Goal: Transaction & Acquisition: Purchase product/service

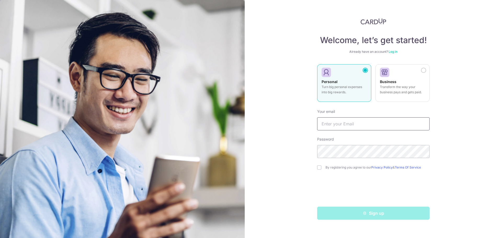
click at [356, 127] on input "text" at bounding box center [373, 123] width 112 height 13
click at [365, 122] on input "text" at bounding box center [373, 123] width 112 height 13
type input "Soumyadeepsen93@gmail.com"
click at [319, 167] on input "checkbox" at bounding box center [319, 167] width 4 height 4
checkbox input "true"
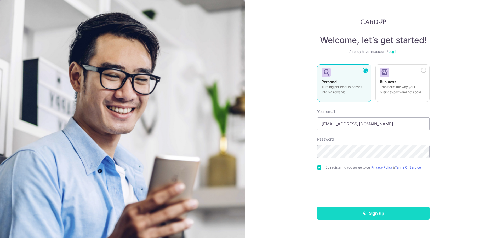
click at [388, 213] on button "Sign up" at bounding box center [373, 213] width 112 height 13
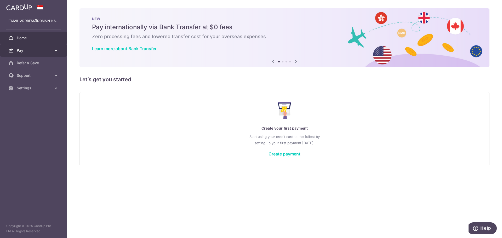
click at [56, 49] on icon at bounding box center [55, 50] width 5 height 5
click at [285, 156] on link "Create payment" at bounding box center [284, 153] width 32 height 5
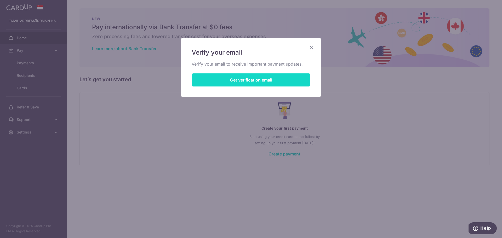
click at [271, 84] on button "Get verification email" at bounding box center [251, 79] width 119 height 13
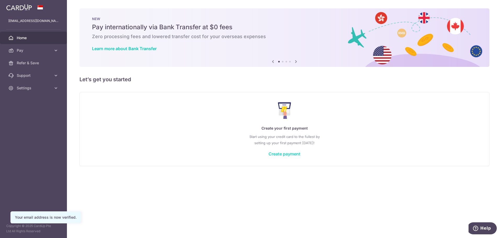
click at [287, 155] on link "Create payment" at bounding box center [284, 153] width 32 height 5
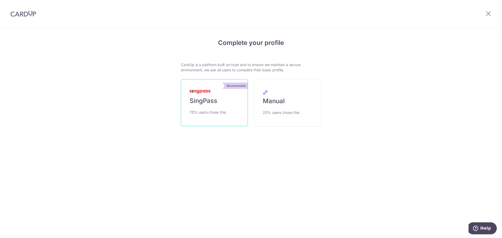
click at [220, 104] on link "Recommended SingPass 75% users chose this" at bounding box center [214, 102] width 67 height 47
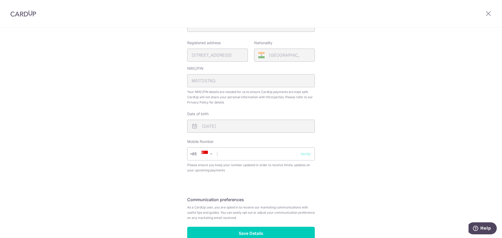
scroll to position [131, 0]
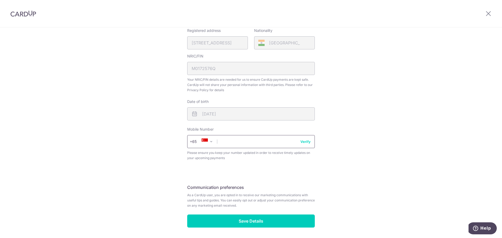
click at [282, 146] on input "text" at bounding box center [251, 141] width 128 height 13
type input "94727569"
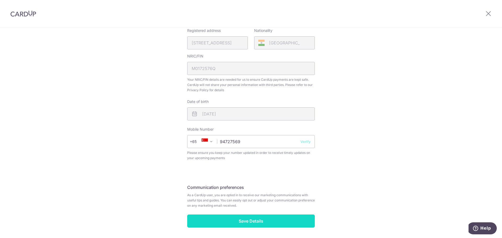
click at [268, 223] on input "Save Details" at bounding box center [251, 221] width 128 height 13
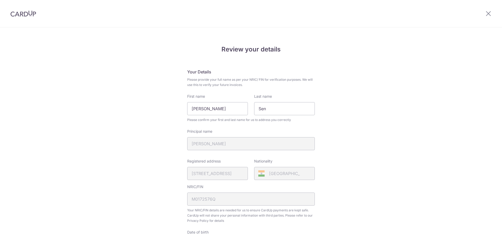
scroll to position [156, 0]
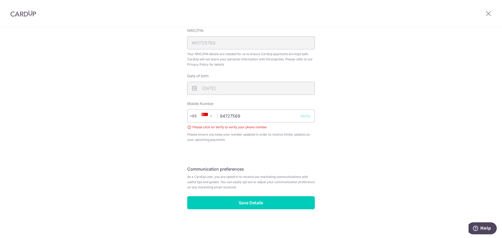
click at [304, 117] on button "Verify" at bounding box center [305, 115] width 10 height 5
click at [0, 0] on div "× Verify Phone Number Enter 6-digit code We’ve sent a verification code to the …" at bounding box center [0, 0] width 0 height 0
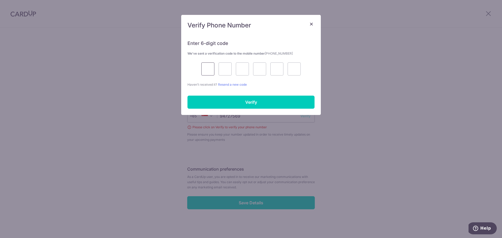
click at [204, 72] on input "text" at bounding box center [207, 68] width 13 height 13
type input "6"
type input "7"
type input "0"
type input "6"
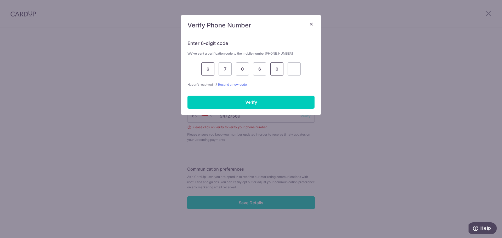
type input "0"
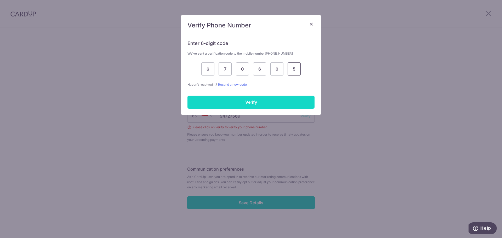
type input "5"
click at [214, 103] on input "Verify" at bounding box center [250, 102] width 127 height 13
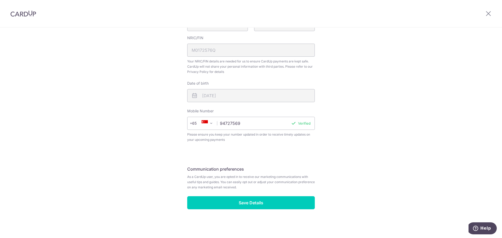
click at [279, 103] on fieldset "Your Details Please provide your full name as per your NRIC/ FIN for verificati…" at bounding box center [251, 34] width 128 height 229
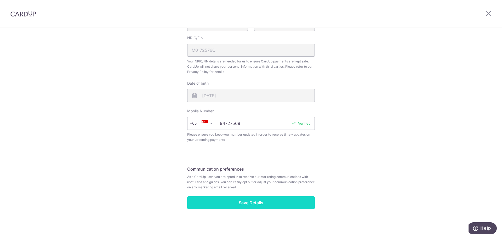
click at [260, 202] on input "Save Details" at bounding box center [251, 202] width 128 height 13
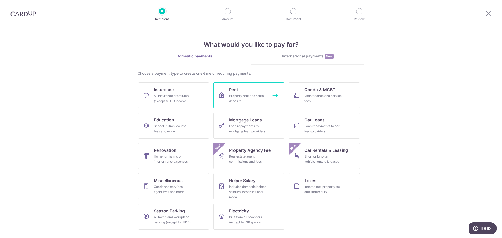
click at [253, 91] on link "Rent Property rent and rental deposits" at bounding box center [248, 95] width 71 height 26
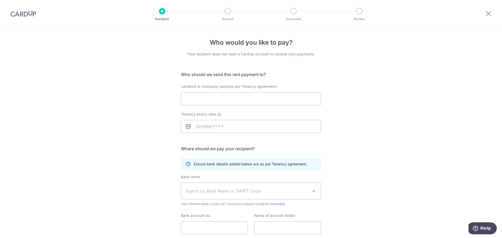
click at [32, 16] on img at bounding box center [23, 13] width 26 height 6
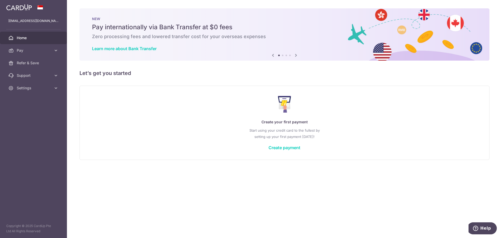
click at [296, 55] on icon at bounding box center [296, 55] width 6 height 7
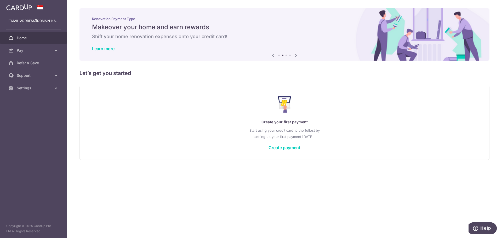
click at [296, 55] on icon at bounding box center [296, 55] width 6 height 7
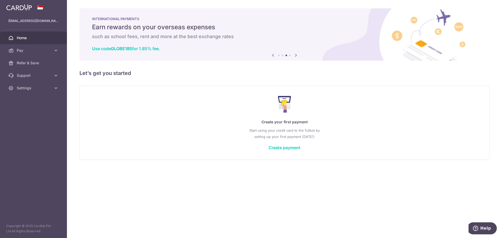
click at [296, 55] on icon at bounding box center [296, 55] width 6 height 7
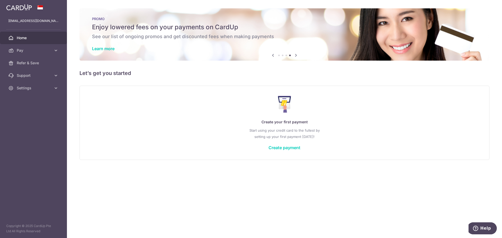
click at [296, 55] on icon at bounding box center [296, 55] width 6 height 7
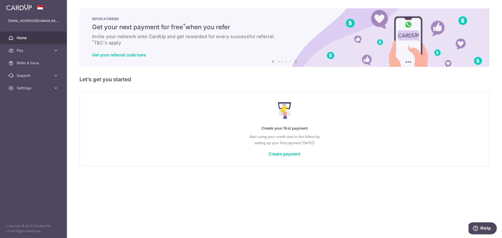
click at [296, 55] on div "Get your referral code here" at bounding box center [284, 54] width 385 height 5
click at [277, 153] on link "Create payment" at bounding box center [284, 153] width 32 height 5
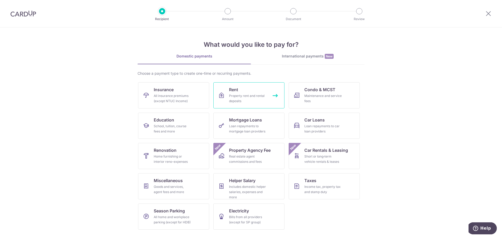
click at [258, 98] on div "Property rent and rental deposits" at bounding box center [248, 98] width 38 height 10
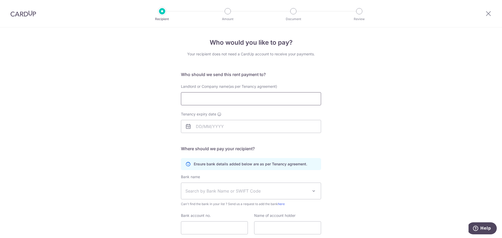
click at [253, 101] on input "Landlord or Company name(as per Tenancy agreement)" at bounding box center [251, 98] width 140 height 13
type input "[PERSON_NAME]"
click at [238, 129] on input "Tenancy expiry date" at bounding box center [251, 126] width 140 height 13
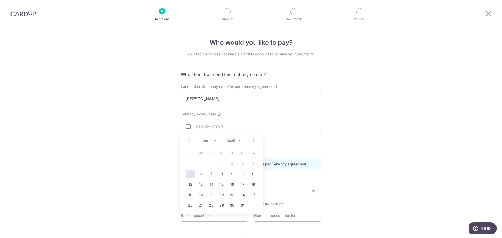
click at [234, 141] on select "2025 2026 2027 2028 2029 2030 2031 2032 2033 2034 2035" at bounding box center [234, 141] width 14 height 4
click at [209, 140] on select "Jan Feb Mar Apr May Jun [DATE] Aug Sep Oct Nov Dec" at bounding box center [209, 141] width 14 height 4
click at [204, 175] on link "7" at bounding box center [201, 174] width 8 height 8
type input "[DATE]"
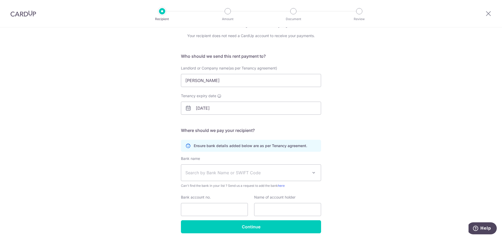
scroll to position [26, 0]
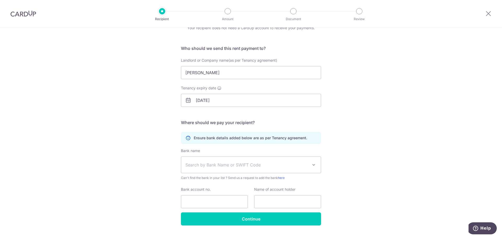
click at [272, 165] on span "Search by Bank Name or SWIFT Code" at bounding box center [246, 165] width 123 height 6
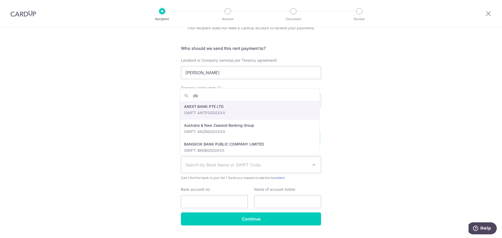
type input "dbs"
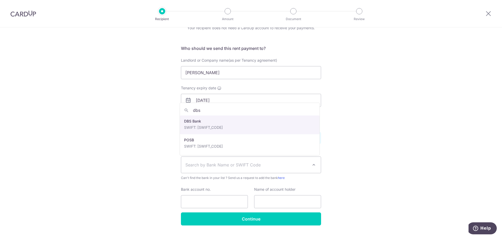
select select "6"
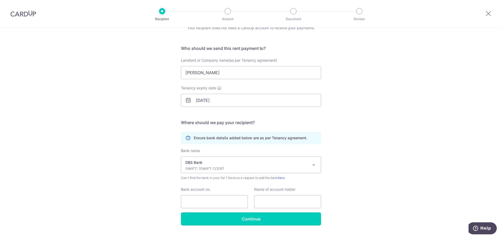
scroll to position [38, 0]
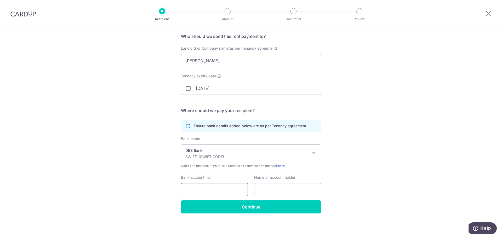
click at [206, 188] on input "Bank account no." at bounding box center [214, 189] width 67 height 13
type input "095-73586-0"
click at [290, 191] on input "text" at bounding box center [287, 189] width 67 height 13
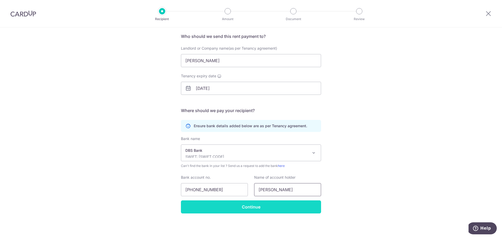
type input "Liew Kwok Kheong"
click at [242, 208] on input "Continue" at bounding box center [251, 207] width 140 height 13
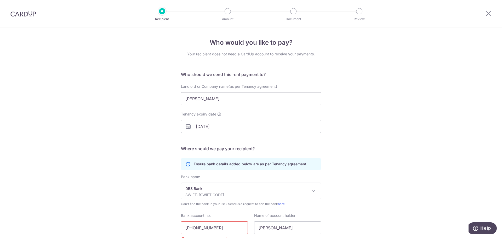
scroll to position [51, 0]
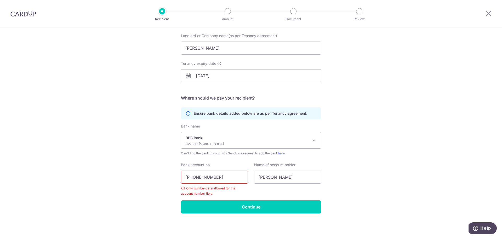
click at [237, 177] on input "[PHONE_NUMBER]" at bounding box center [214, 177] width 67 height 13
type input "095735860"
click at [258, 211] on input "Continue" at bounding box center [251, 207] width 140 height 13
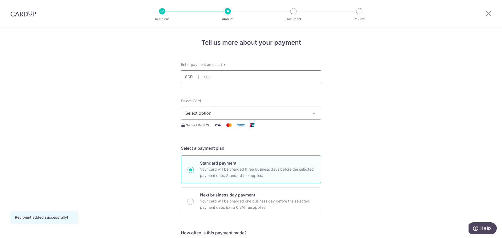
click at [259, 79] on input "text" at bounding box center [251, 76] width 140 height 13
type input "5,100.00"
click at [260, 113] on span "Select option" at bounding box center [246, 113] width 122 height 6
click at [253, 130] on span "Add credit card" at bounding box center [256, 127] width 122 height 5
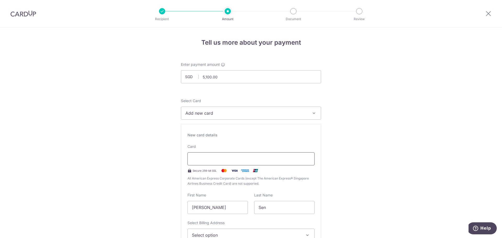
type input "08 / 2032"
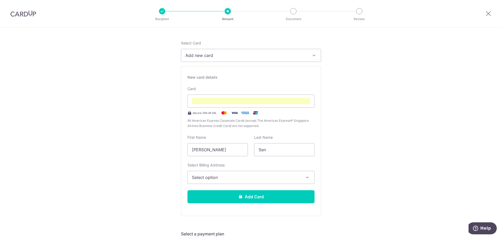
scroll to position [78, 0]
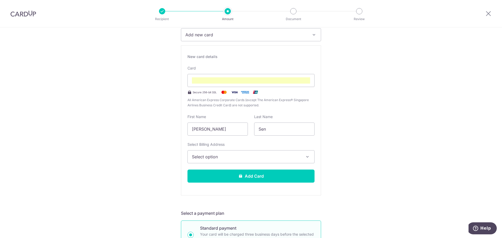
click at [258, 157] on span "Select option" at bounding box center [246, 157] width 109 height 6
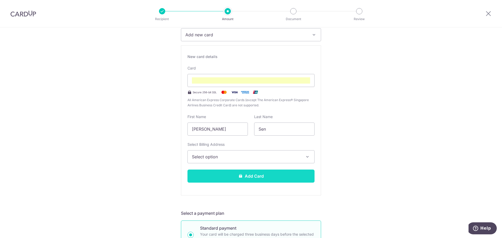
click at [260, 175] on button "Add Card" at bounding box center [250, 176] width 127 height 13
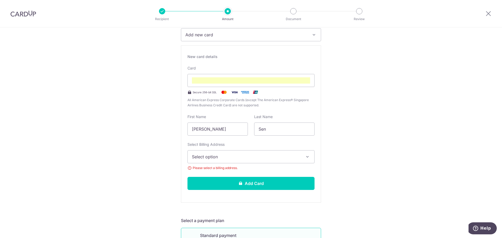
click at [245, 156] on span "Select option" at bounding box center [246, 157] width 109 height 6
click at [235, 169] on span "Add Billing Address" at bounding box center [255, 171] width 109 height 5
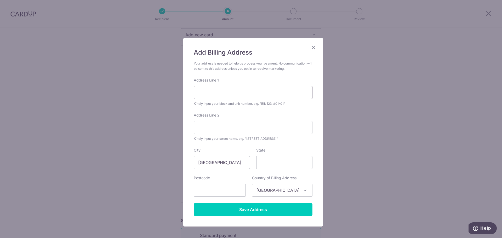
click at [245, 95] on input "Address Line 1" at bounding box center [253, 92] width 119 height 13
type input "12 STIRLING ROAD"
type input "18-10 Quee"
type input "148955"
click at [230, 132] on input "18-10 Quee" at bounding box center [253, 127] width 119 height 13
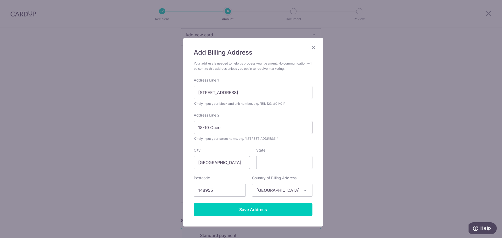
type input "18-10 Queens"
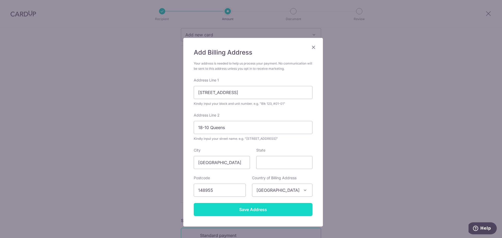
click at [237, 208] on input "Save Address" at bounding box center [253, 209] width 119 height 13
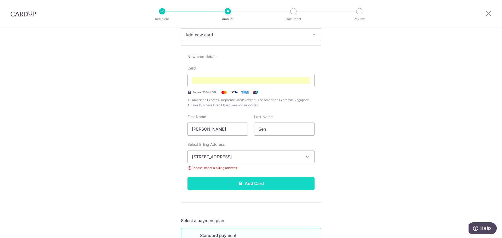
click at [248, 187] on button "Add Card" at bounding box center [250, 183] width 127 height 13
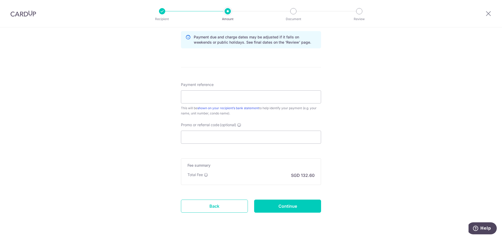
scroll to position [258, 0]
